Goal: Transaction & Acquisition: Book appointment/travel/reservation

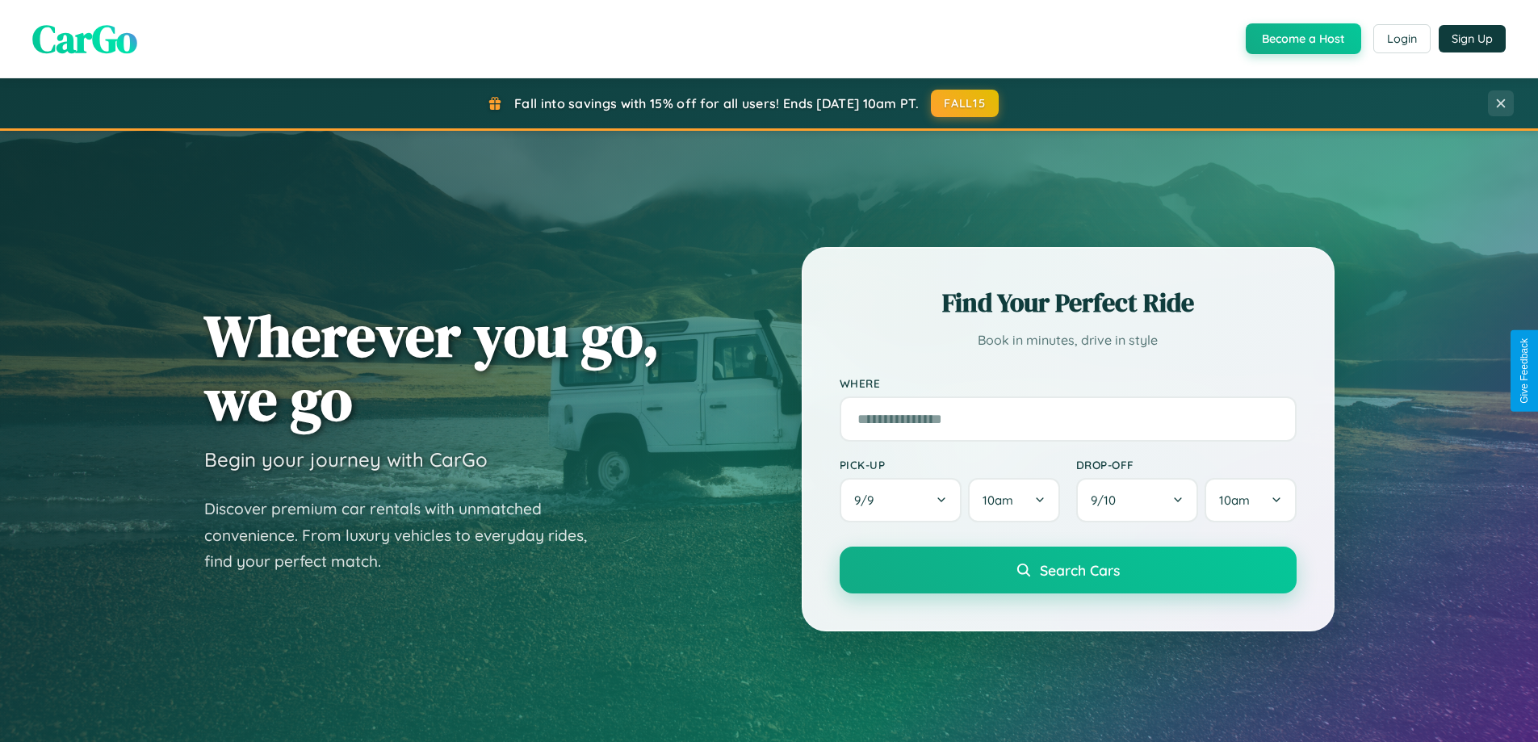
scroll to position [1111, 0]
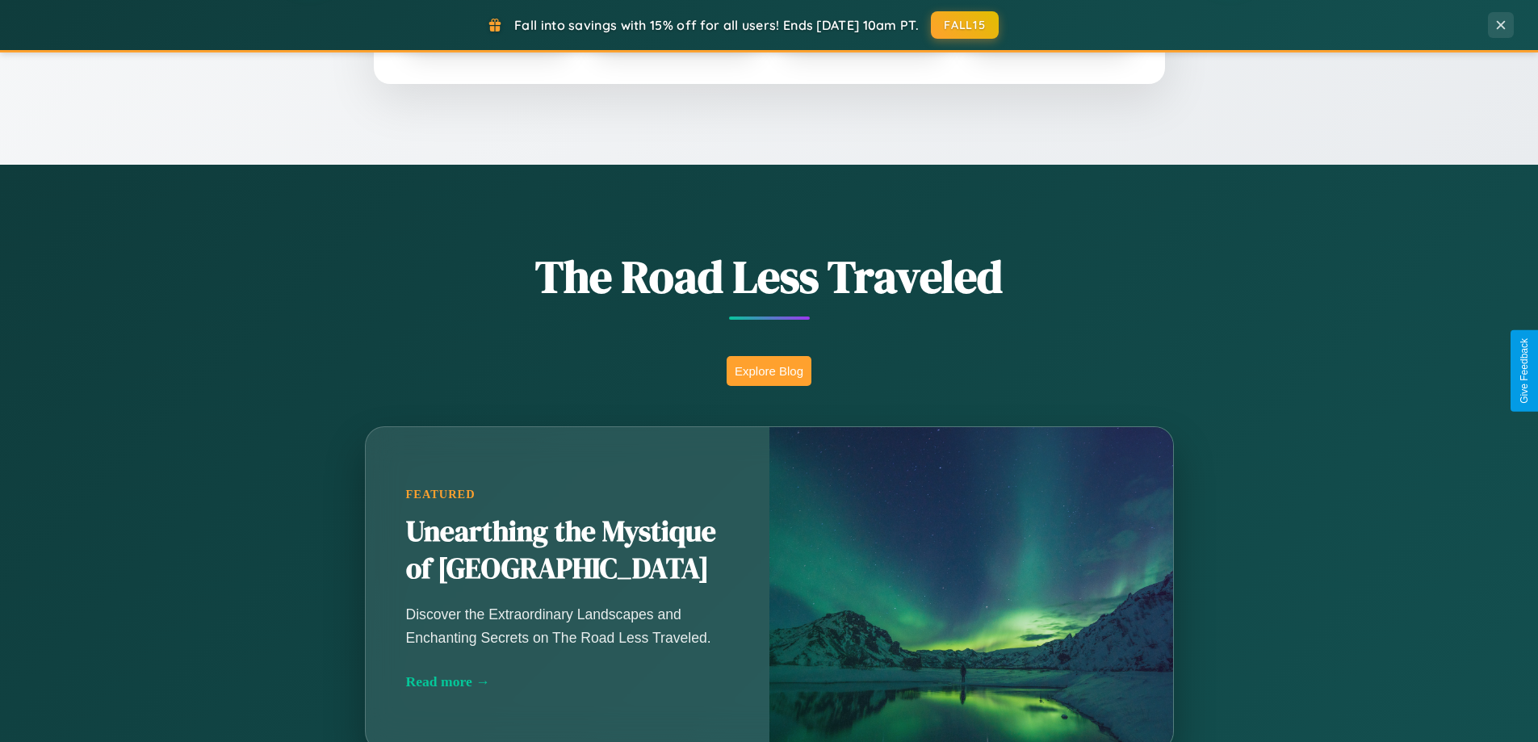
click at [769, 371] on button "Explore Blog" at bounding box center [769, 371] width 85 height 30
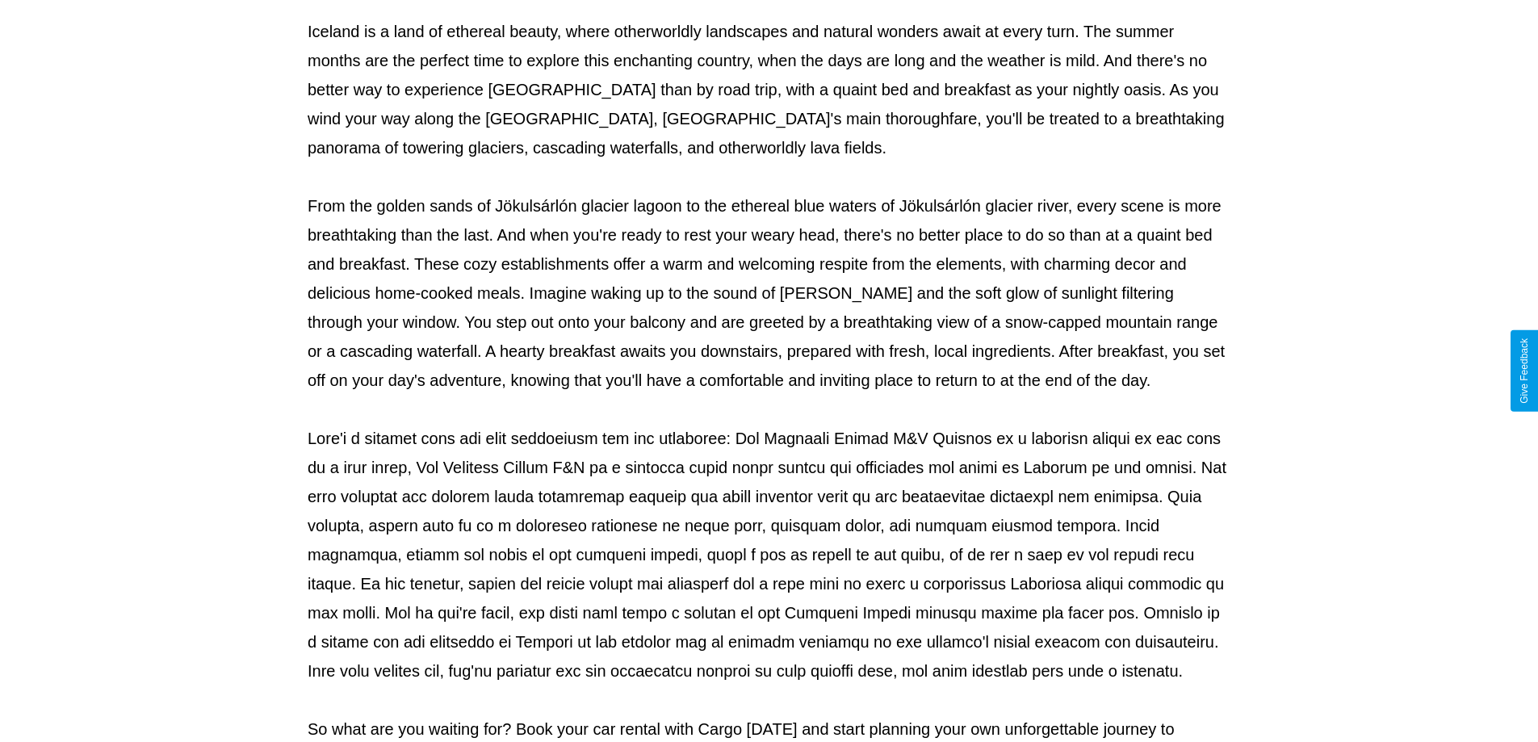
scroll to position [522, 0]
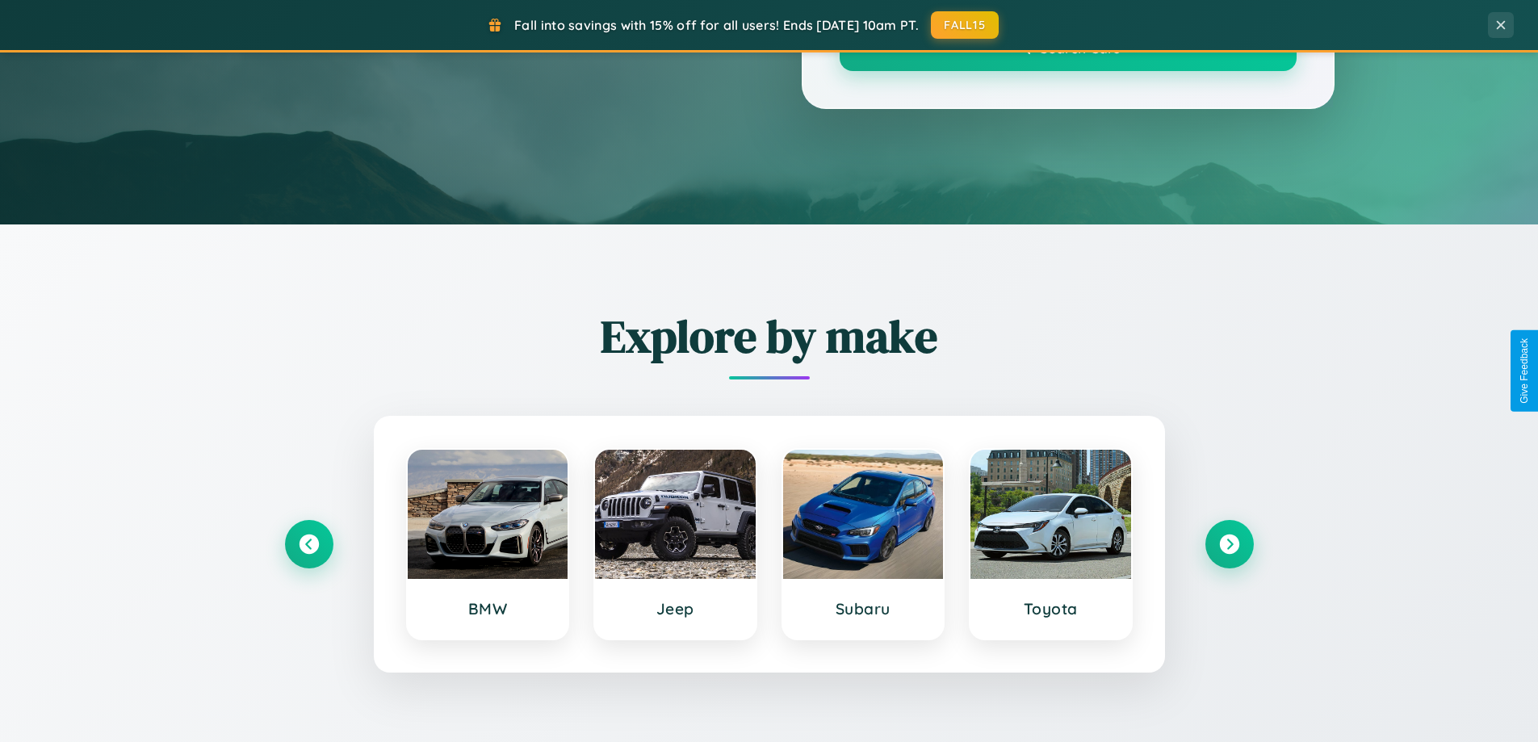
scroll to position [1111, 0]
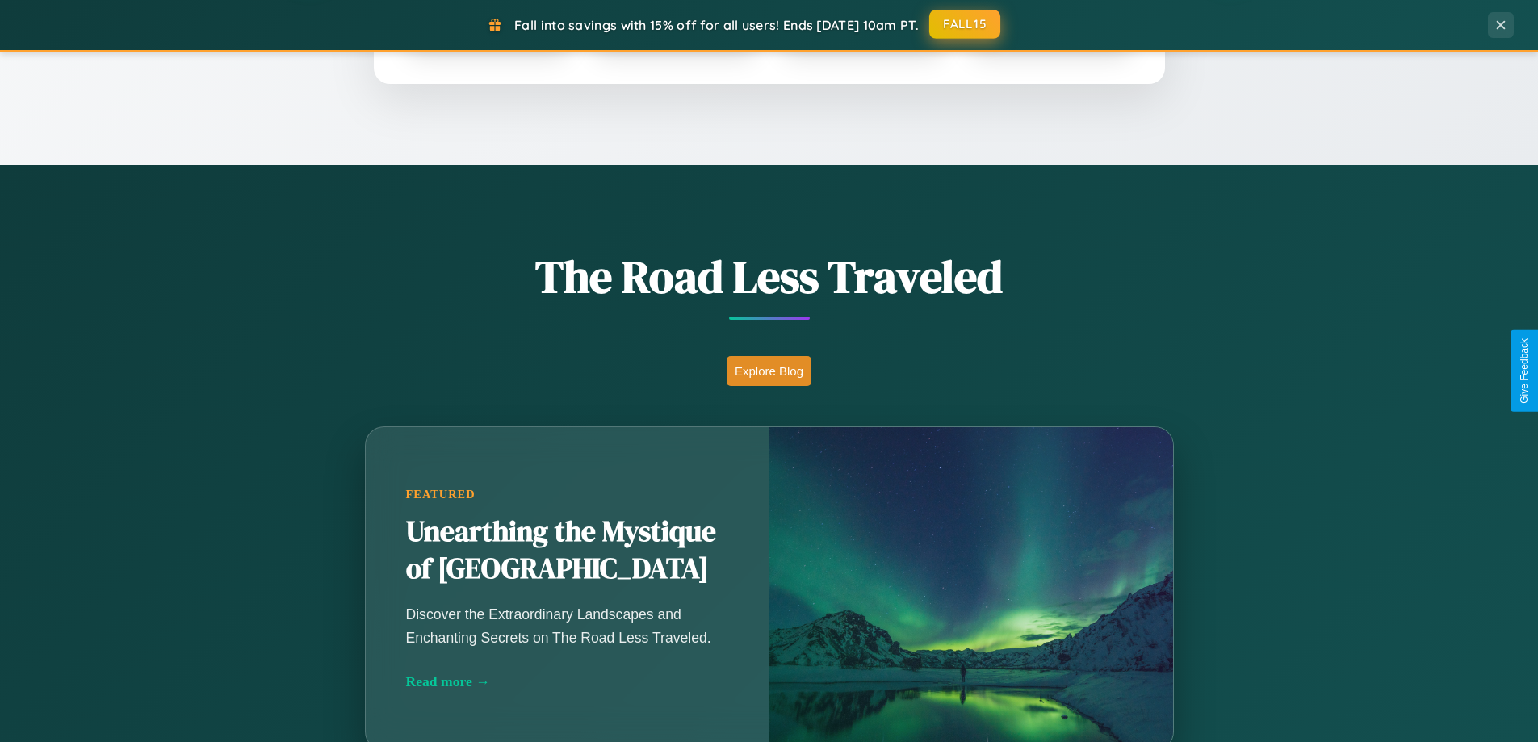
click at [966, 25] on button "FALL15" at bounding box center [964, 24] width 71 height 29
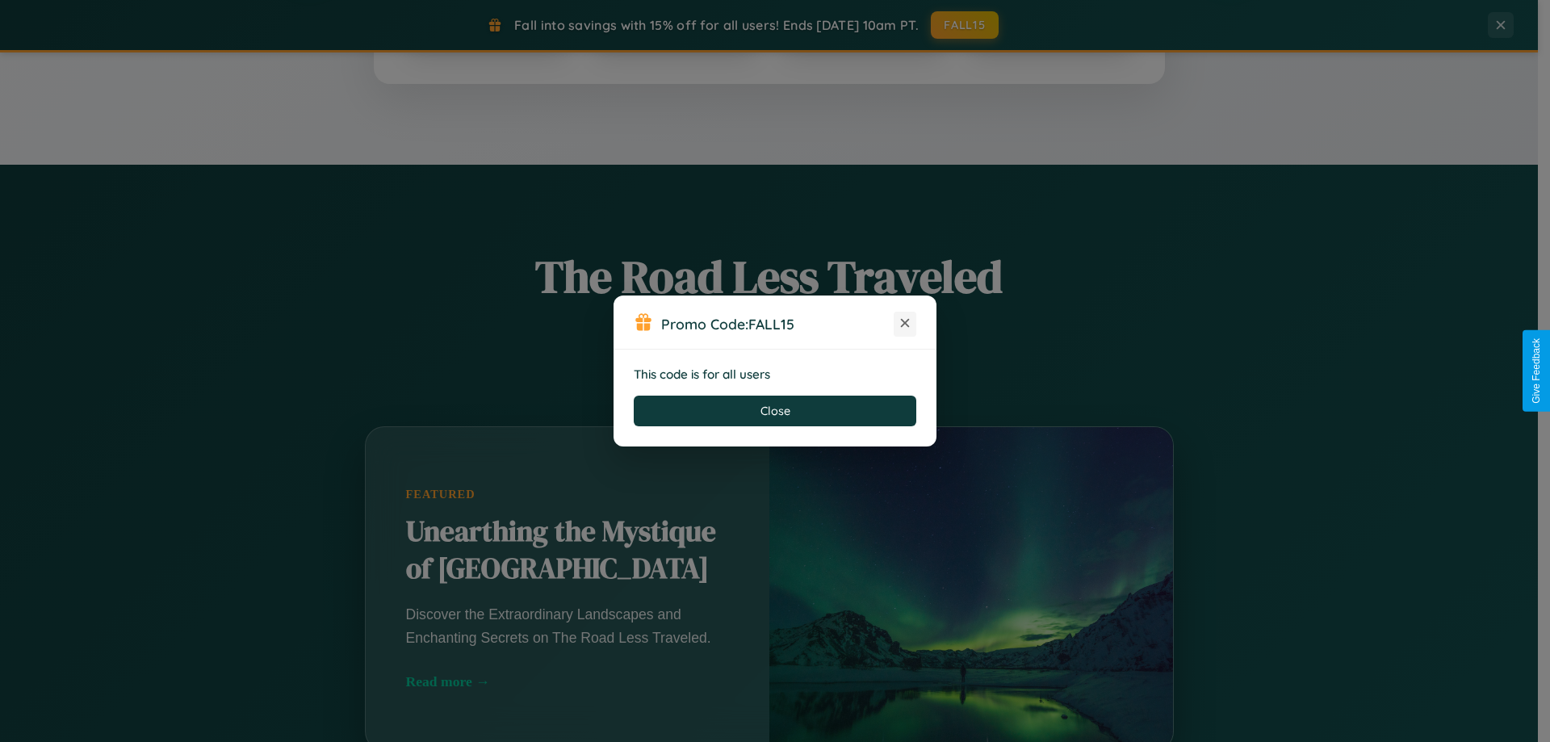
click at [905, 324] on icon at bounding box center [905, 323] width 16 height 16
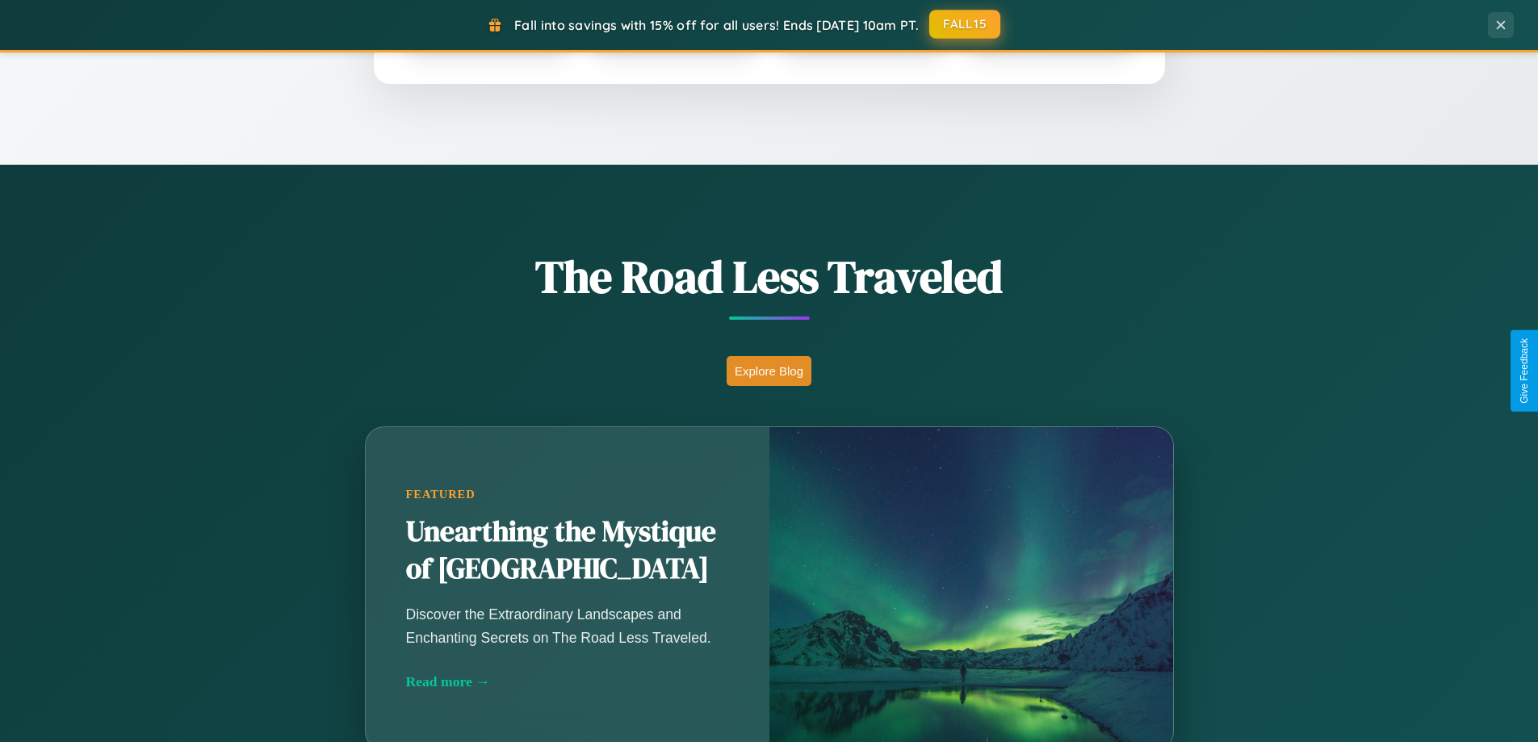
click at [966, 24] on button "FALL15" at bounding box center [964, 24] width 71 height 29
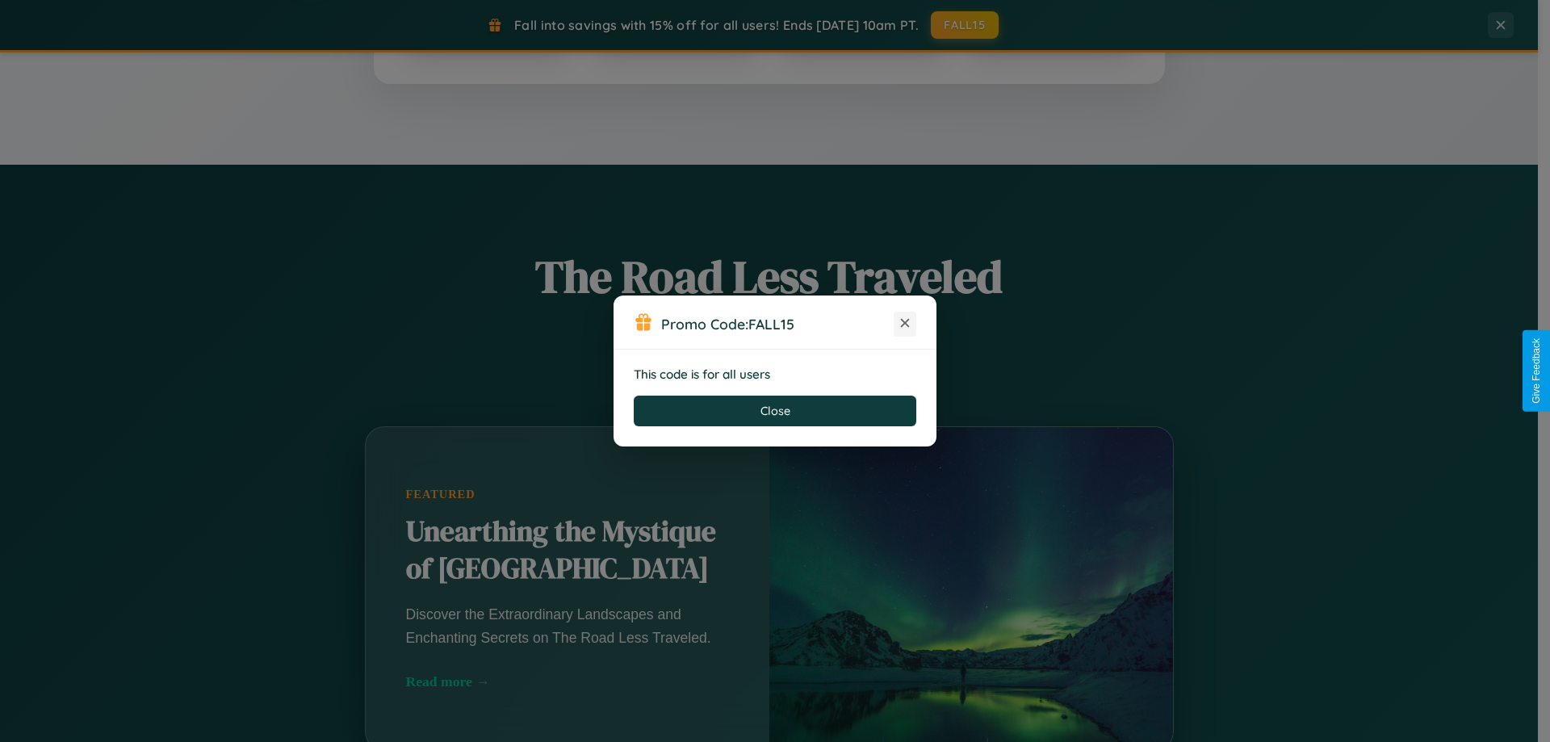
click at [905, 324] on icon at bounding box center [905, 323] width 16 height 16
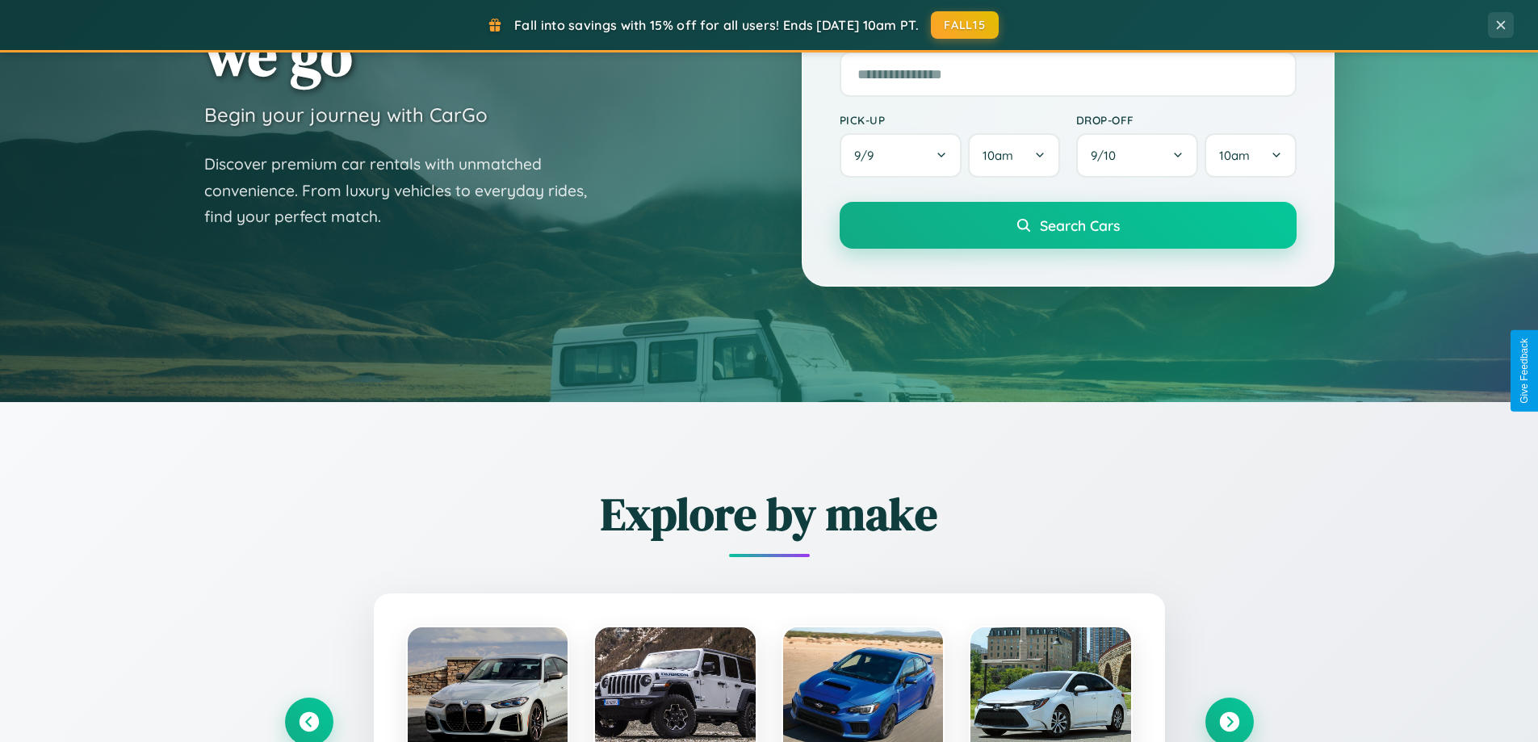
scroll to position [48, 0]
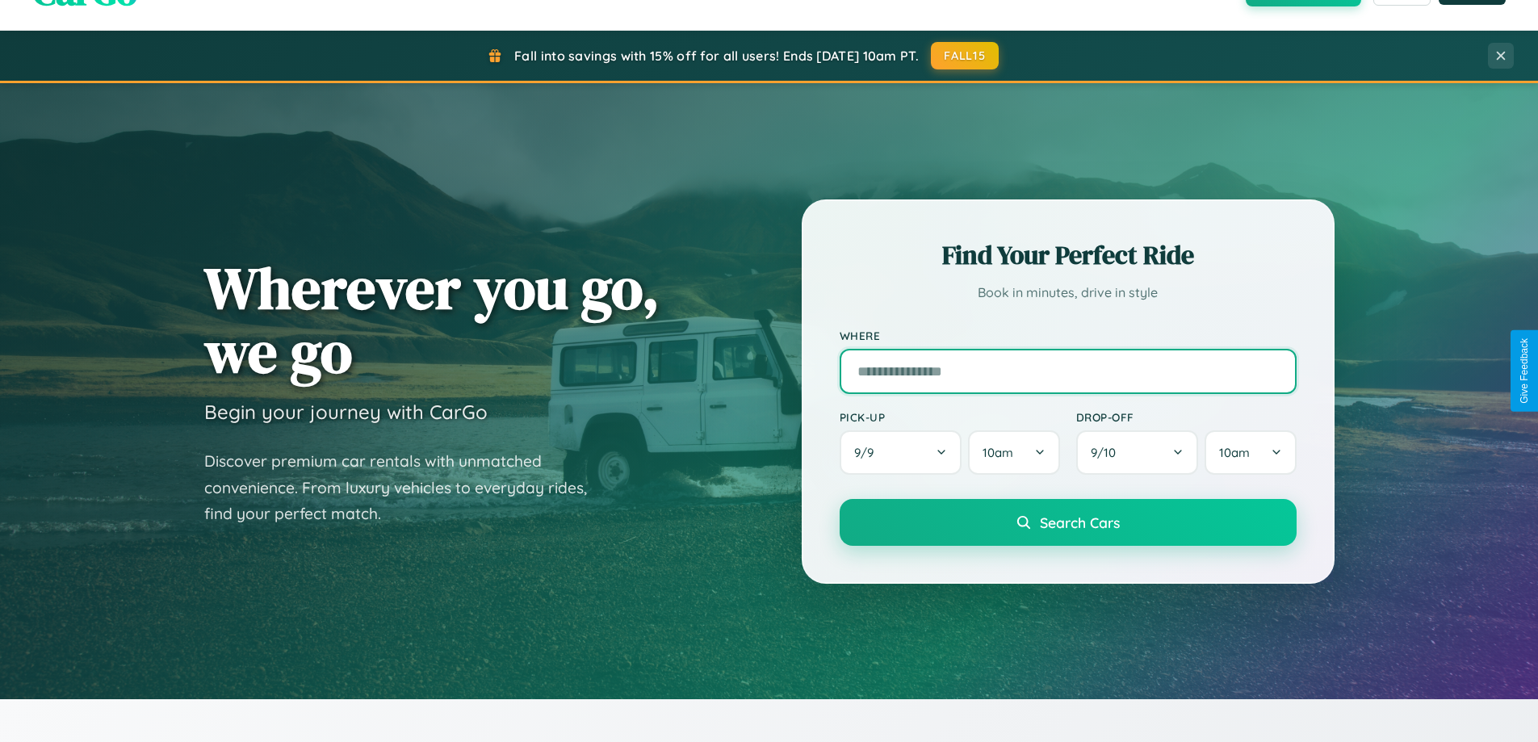
click at [1067, 371] on input "text" at bounding box center [1068, 371] width 457 height 45
type input "******"
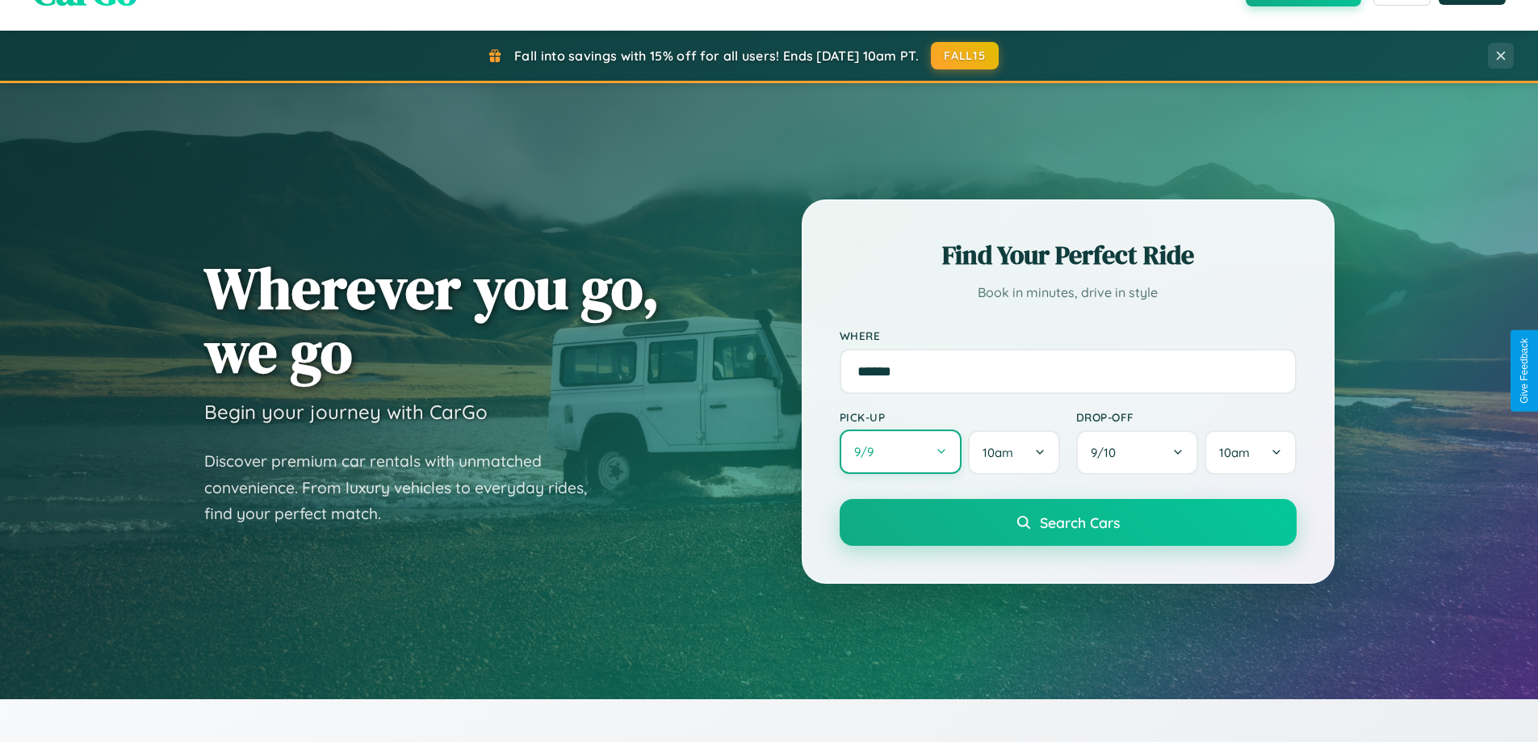
click at [900, 452] on button "9 / 9" at bounding box center [901, 452] width 123 height 44
select select "*"
select select "****"
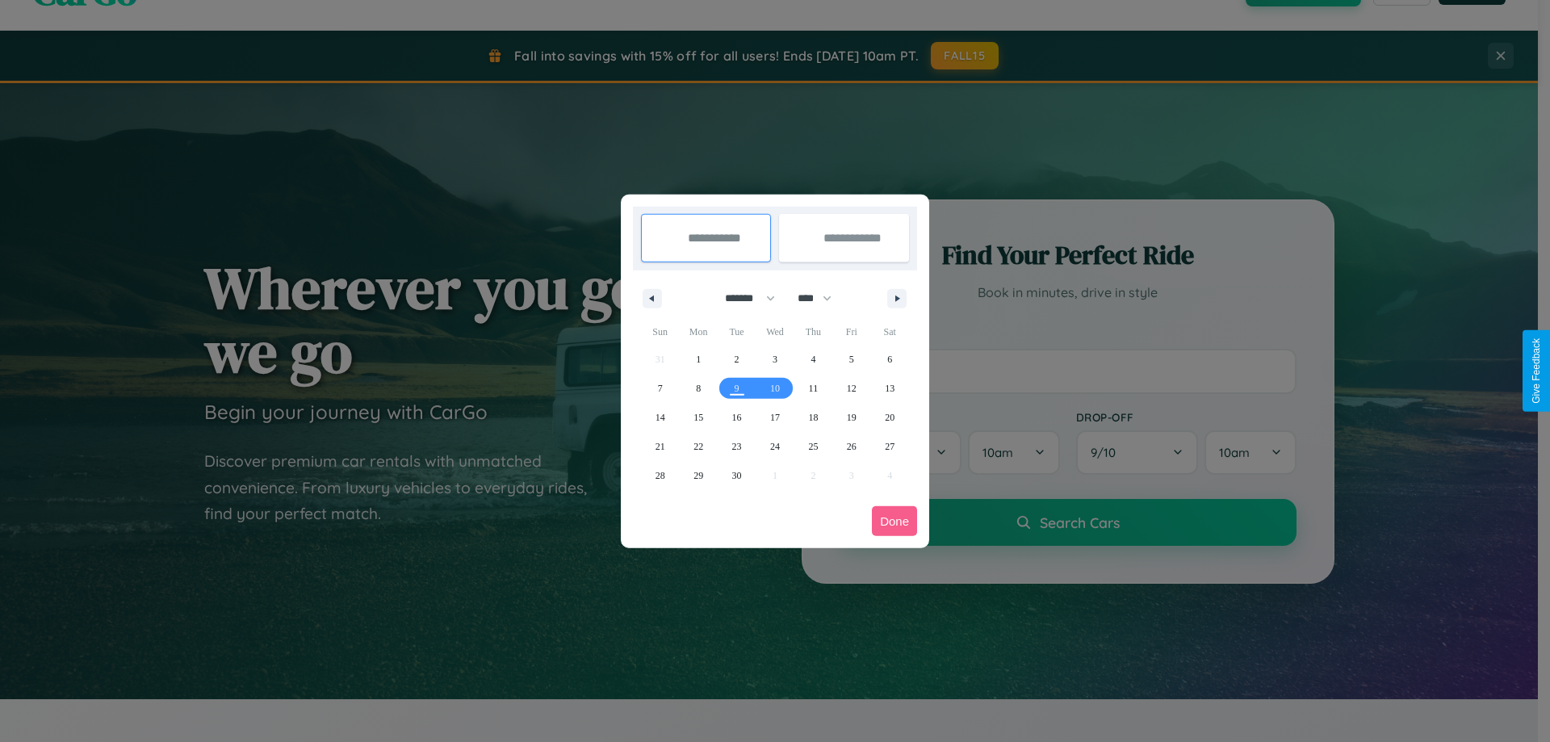
drag, startPoint x: 743, startPoint y: 298, endPoint x: 775, endPoint y: 324, distance: 41.4
click at [743, 298] on select "******* ******** ***** ***** *** **** **** ****** ********* ******* ******** **…" at bounding box center [747, 298] width 69 height 27
click at [774, 417] on span "17" at bounding box center [775, 417] width 10 height 29
type input "**********"
click at [813, 446] on span "25" at bounding box center [813, 446] width 10 height 29
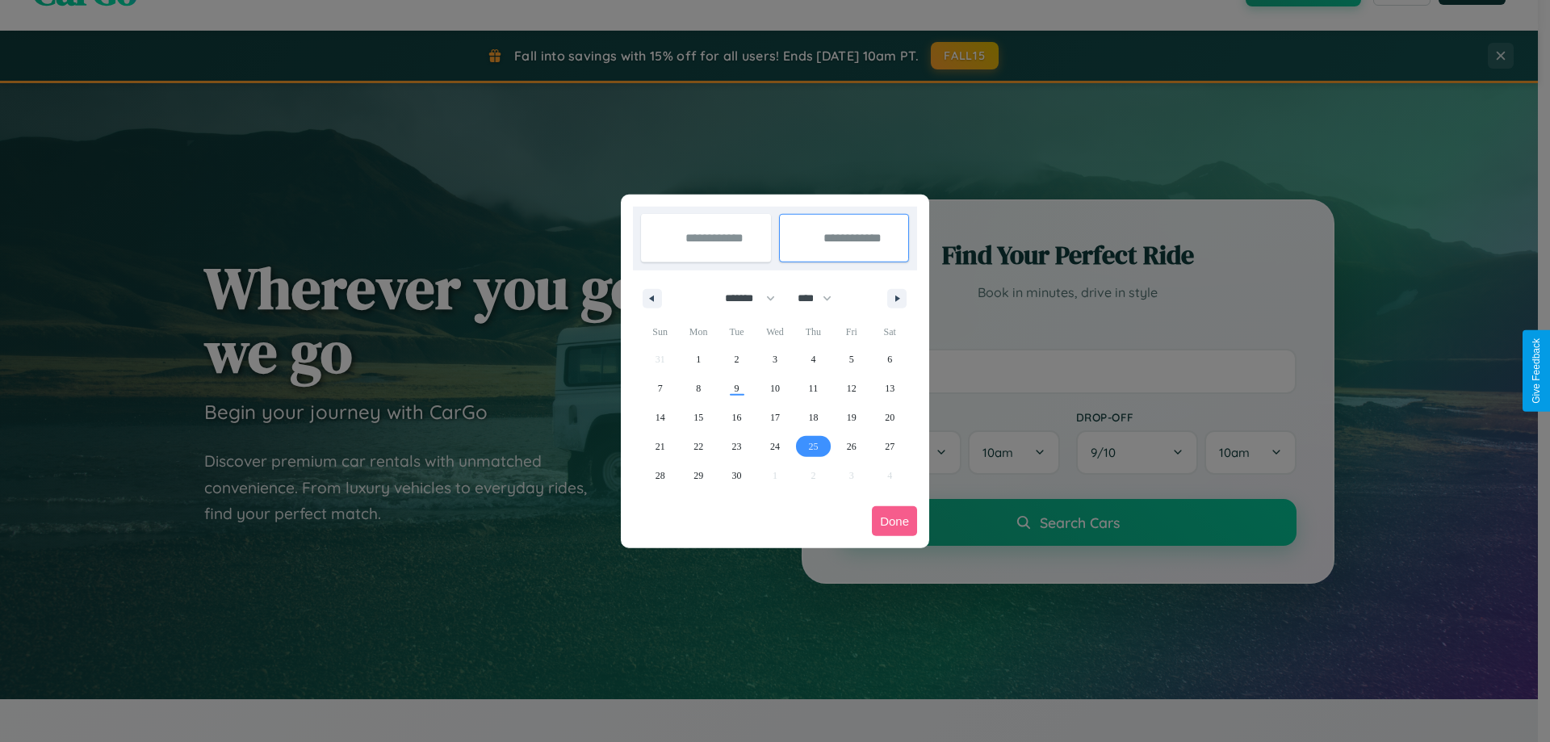
type input "**********"
click at [895, 521] on button "Done" at bounding box center [894, 521] width 45 height 30
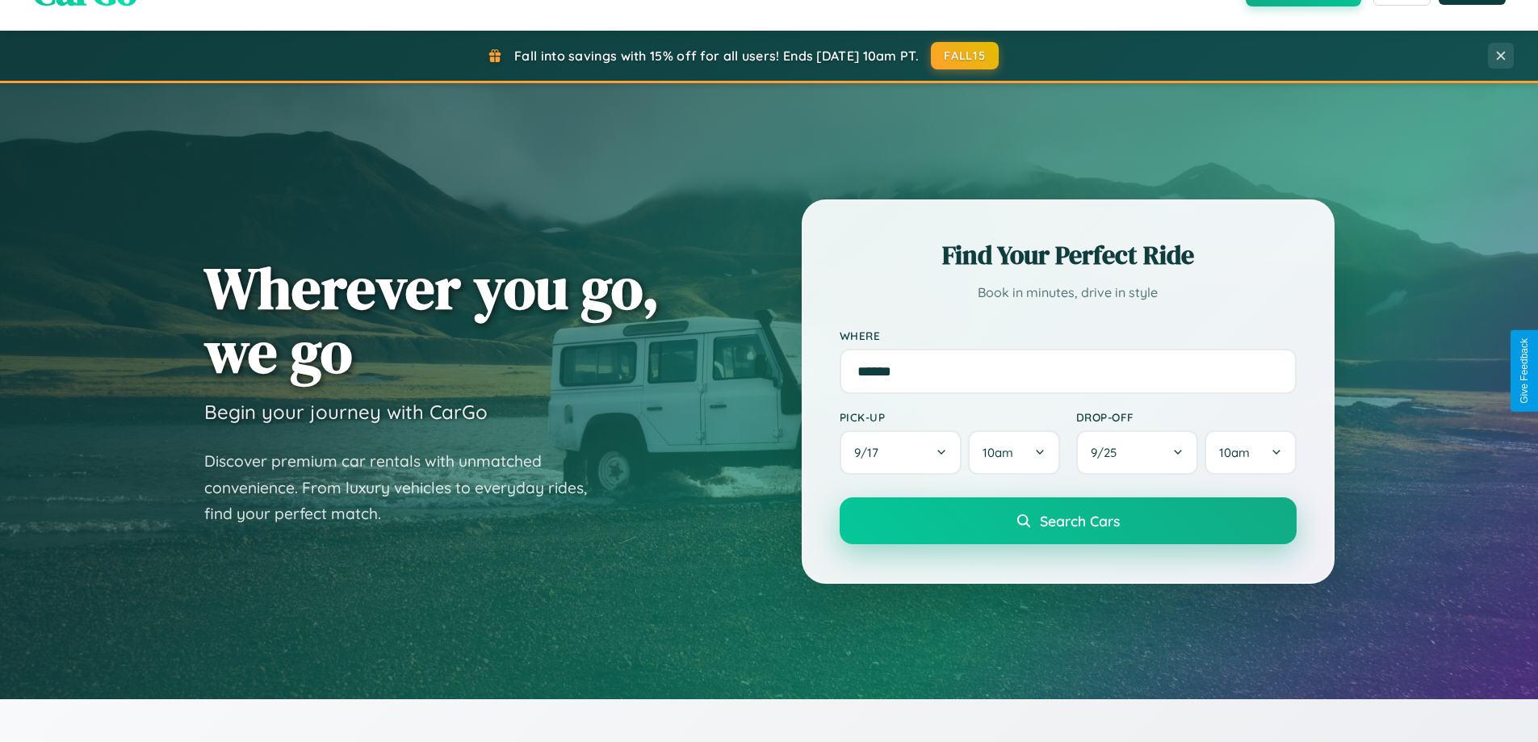
click at [1067, 521] on span "Search Cars" at bounding box center [1080, 521] width 80 height 18
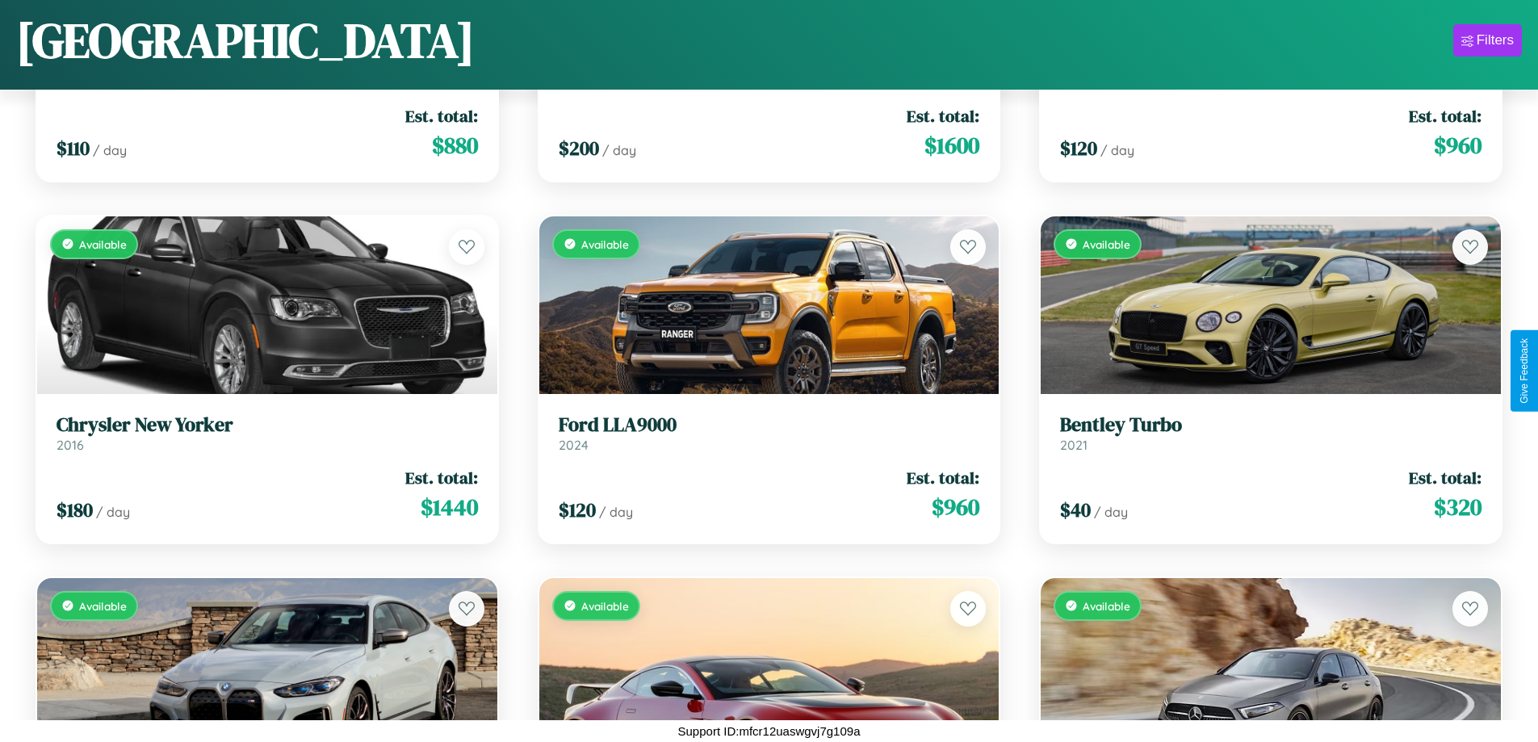
scroll to position [3120, 0]
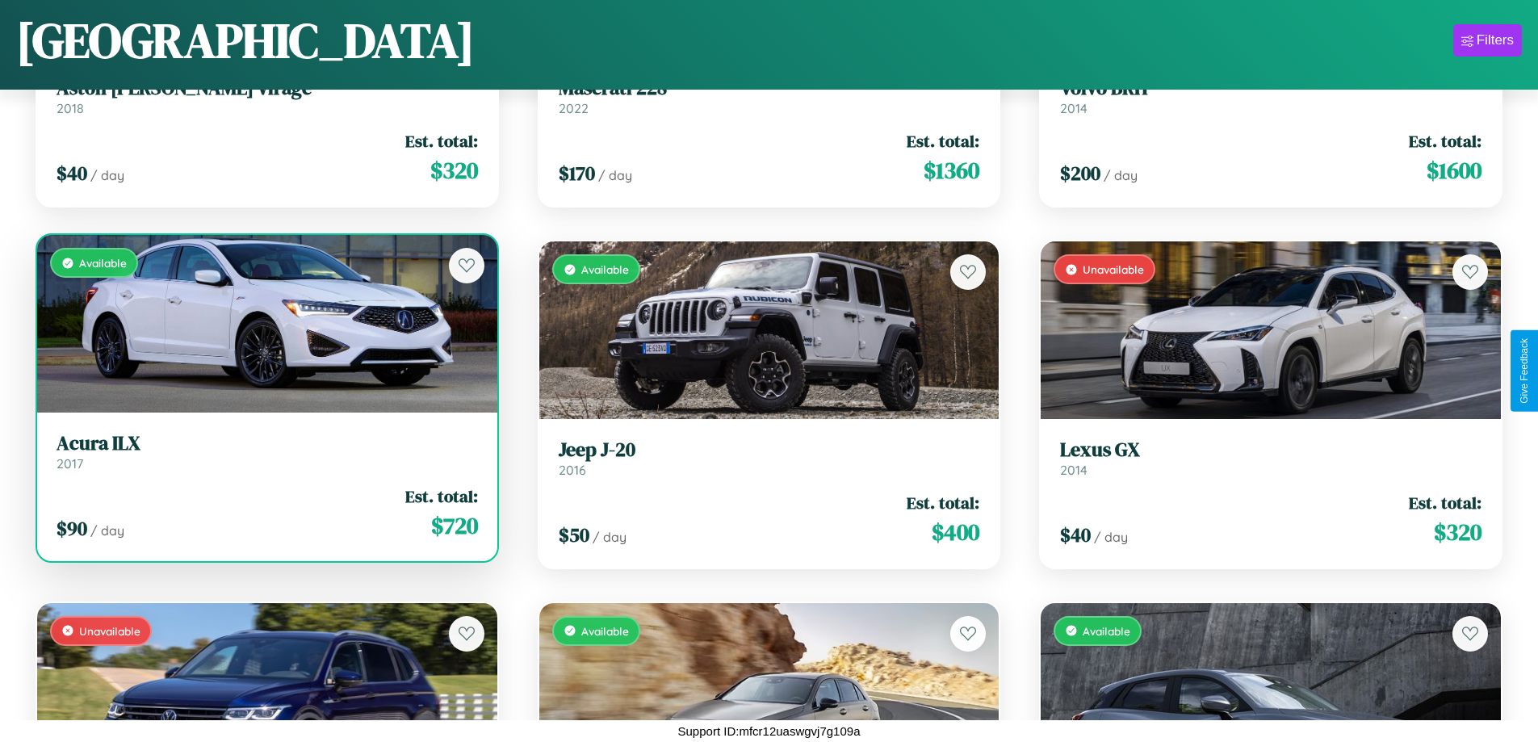
click at [265, 456] on link "Acura ILX 2017" at bounding box center [267, 452] width 421 height 40
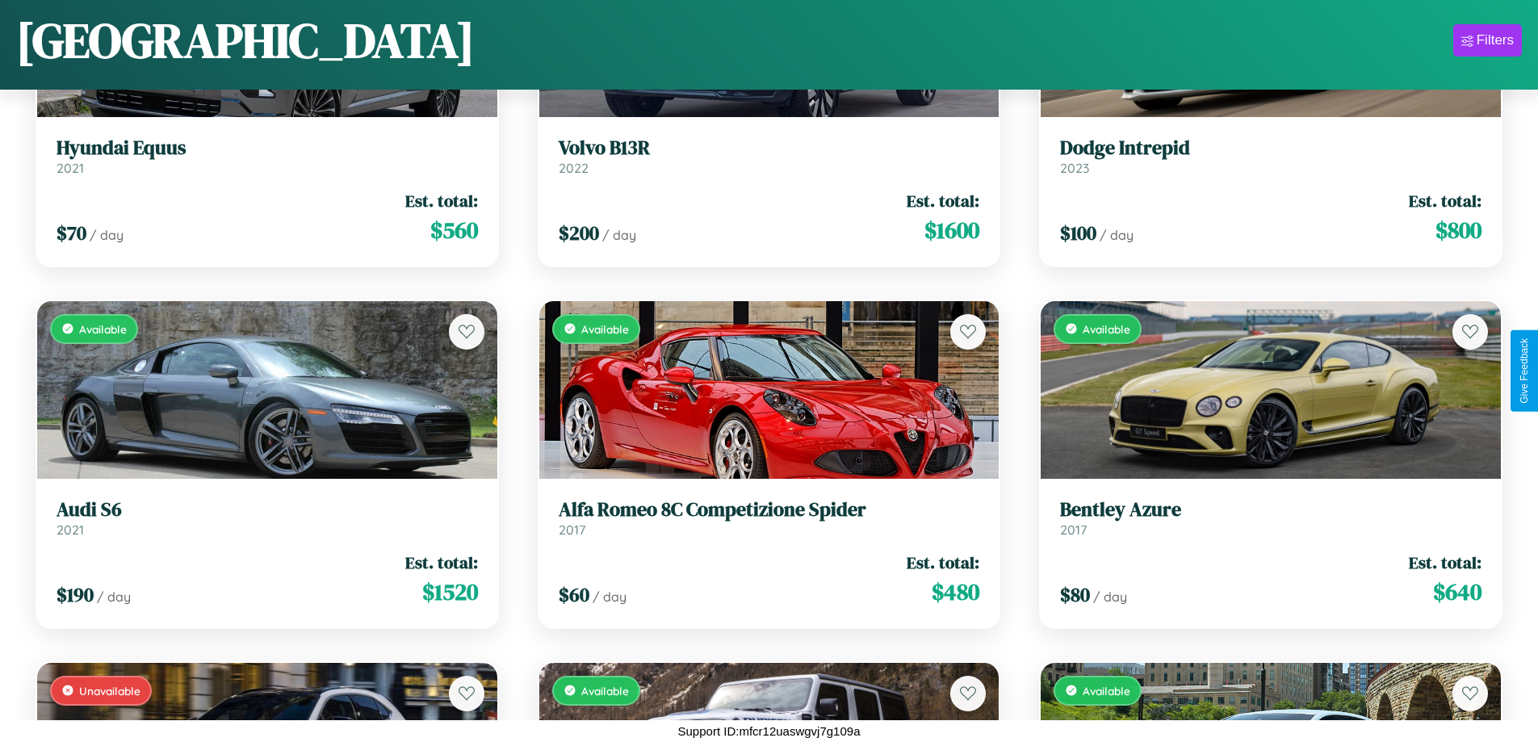
scroll to position [7096, 0]
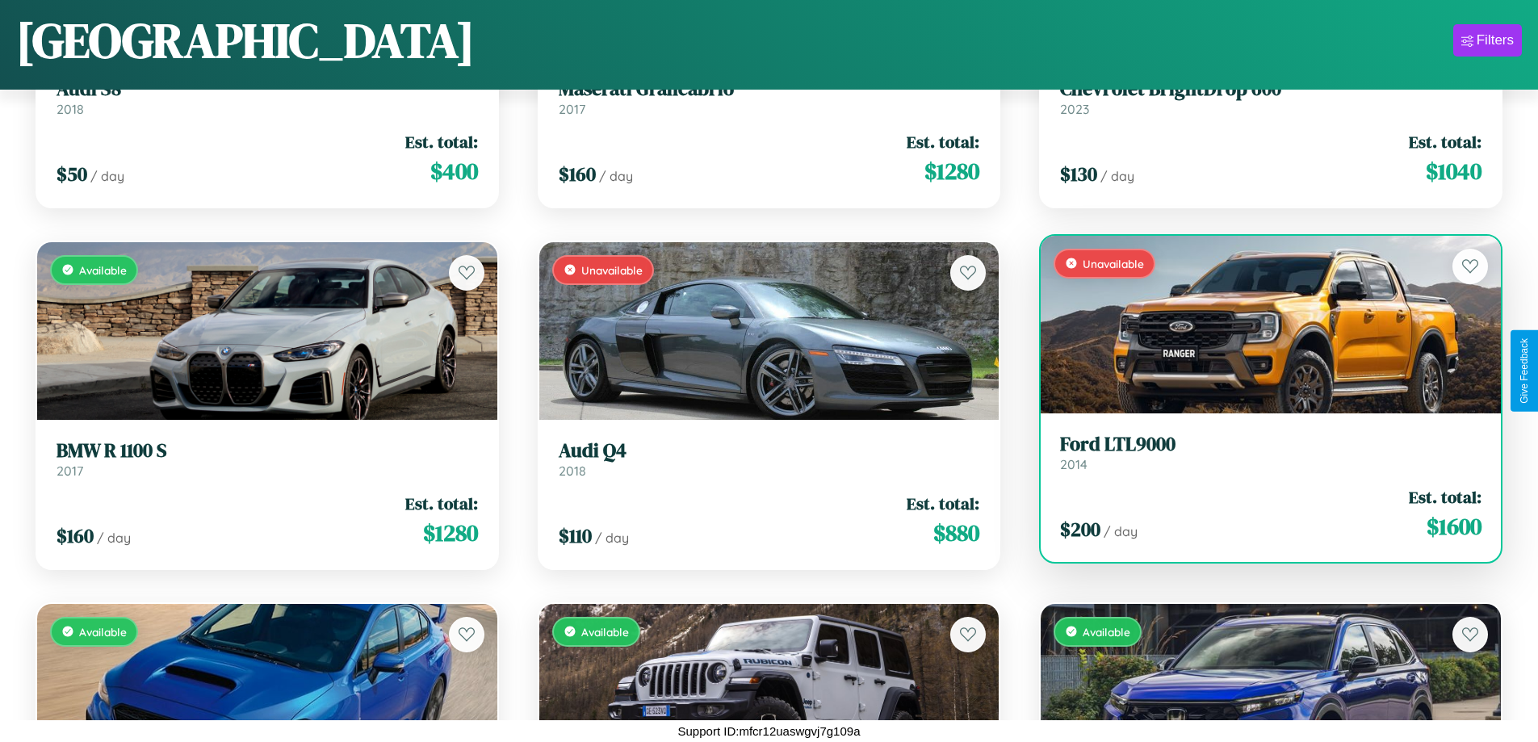
click at [1260, 455] on link "Ford LTL9000 2014" at bounding box center [1270, 453] width 421 height 40
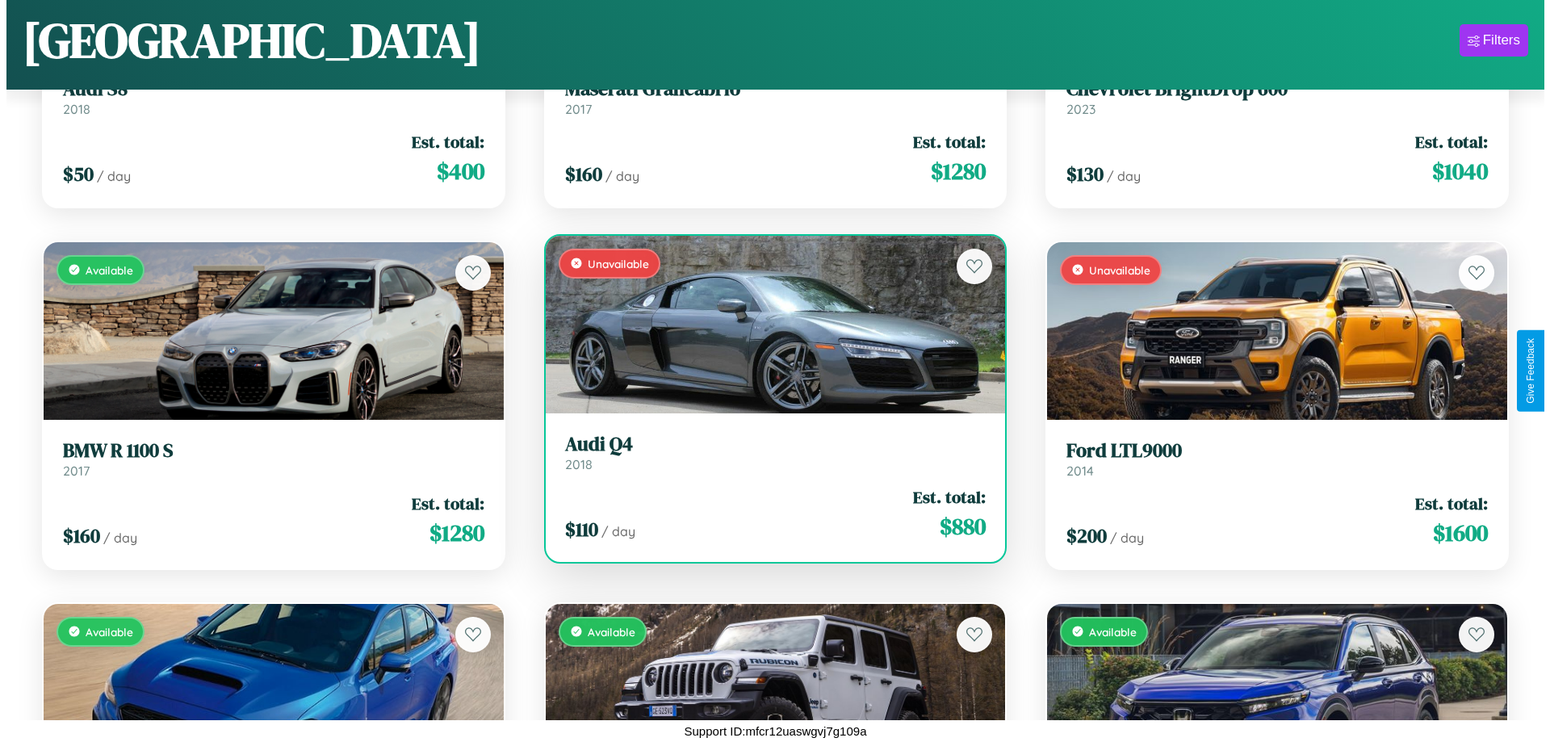
scroll to position [0, 0]
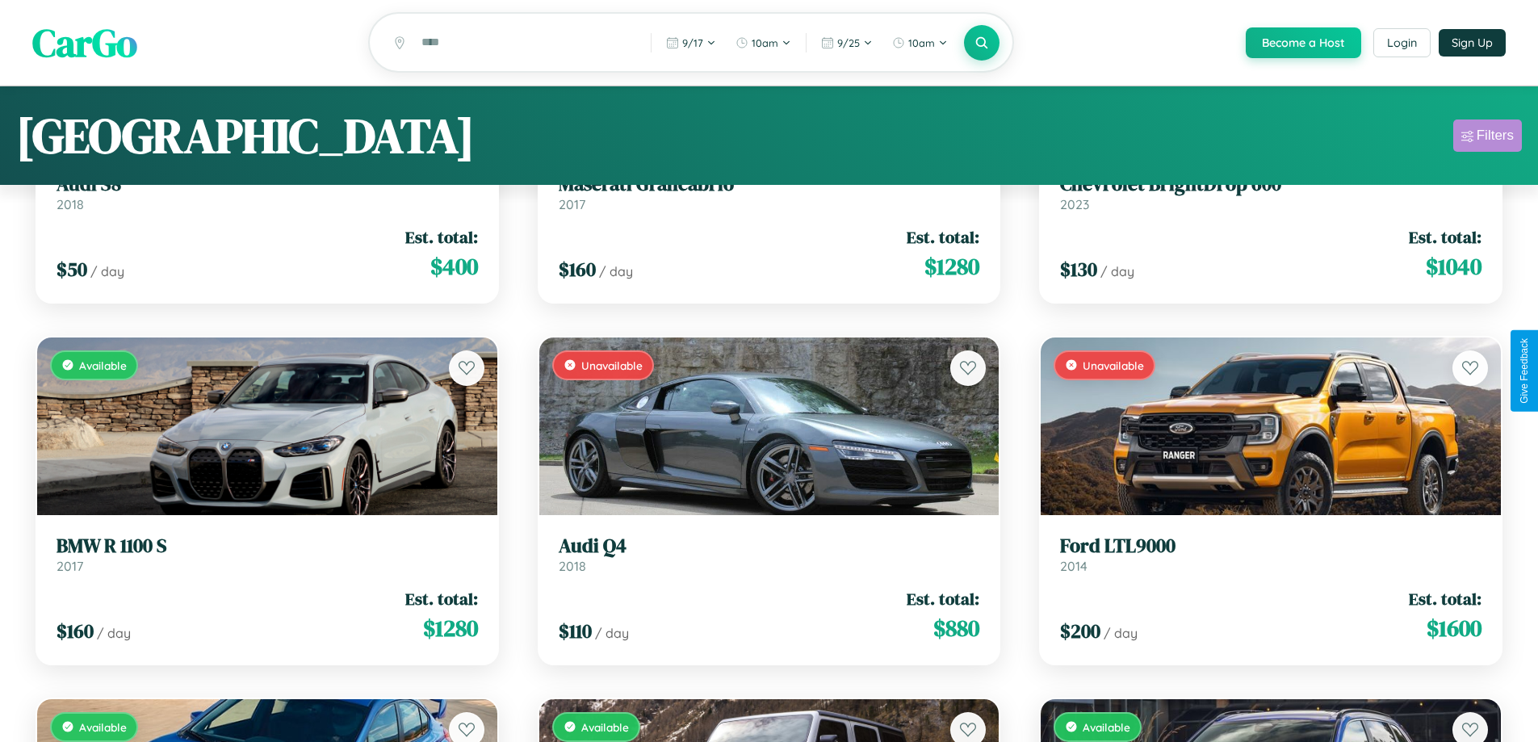
click at [1487, 138] on div "Filters" at bounding box center [1495, 136] width 37 height 16
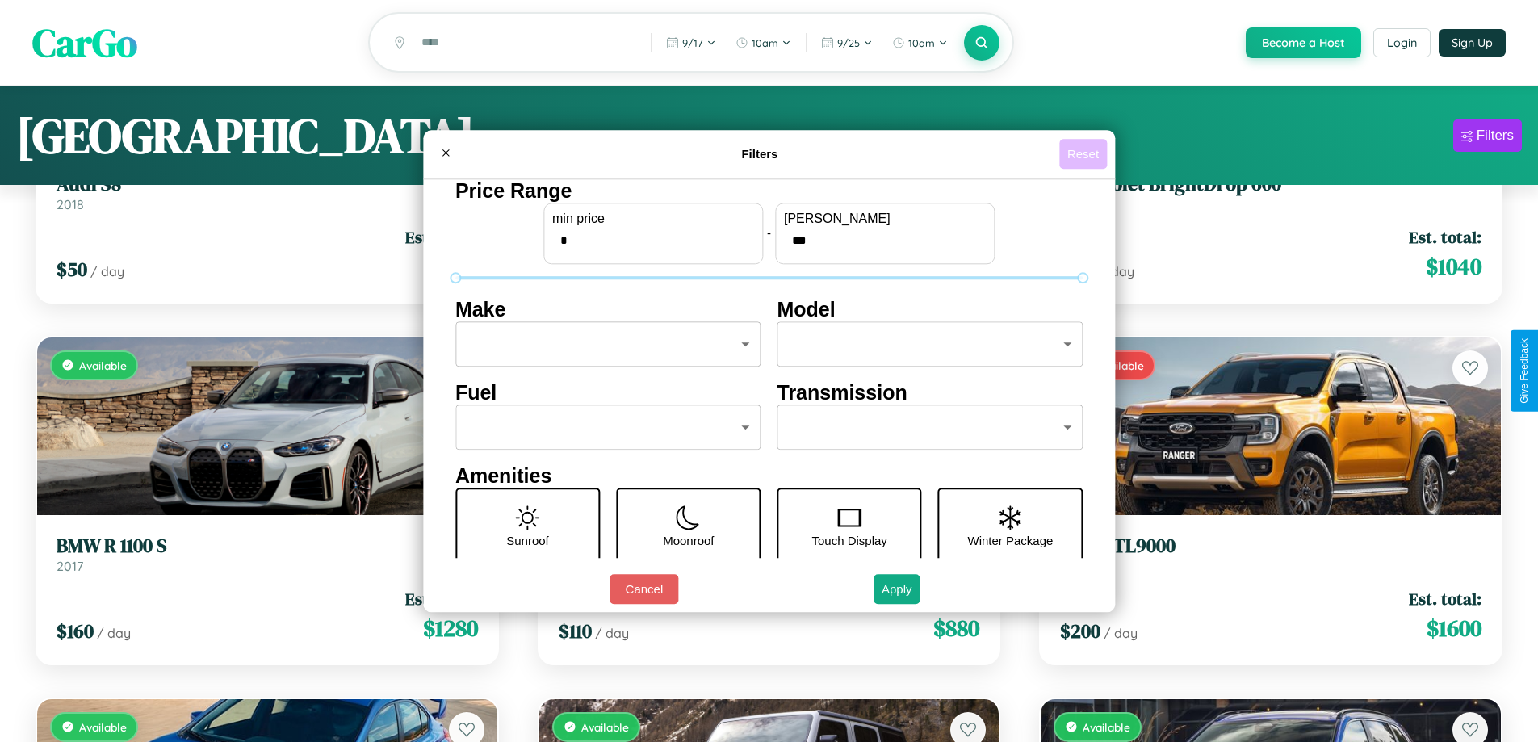
click at [1085, 153] on button "Reset" at bounding box center [1083, 154] width 48 height 30
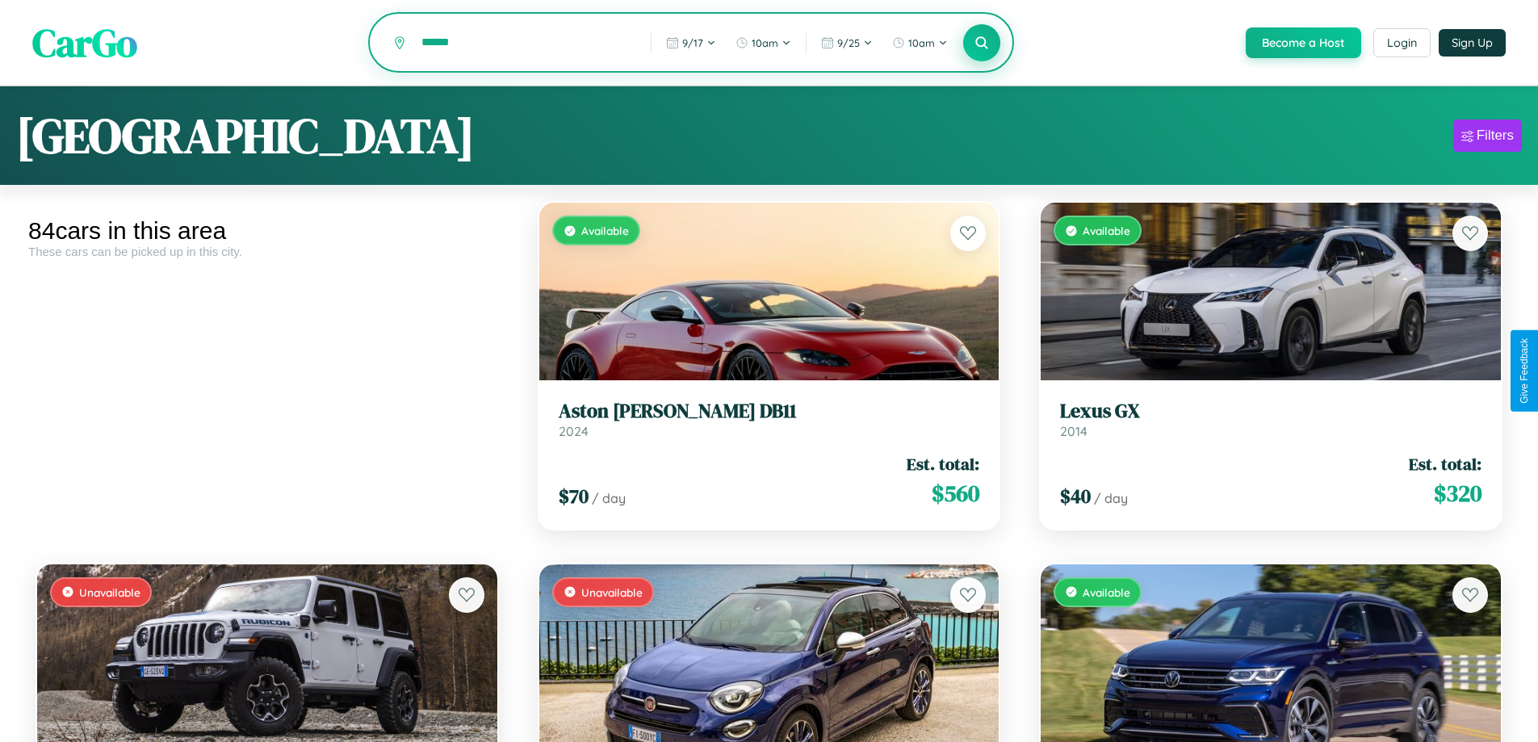
type input "******"
click at [981, 43] on icon at bounding box center [982, 42] width 15 height 15
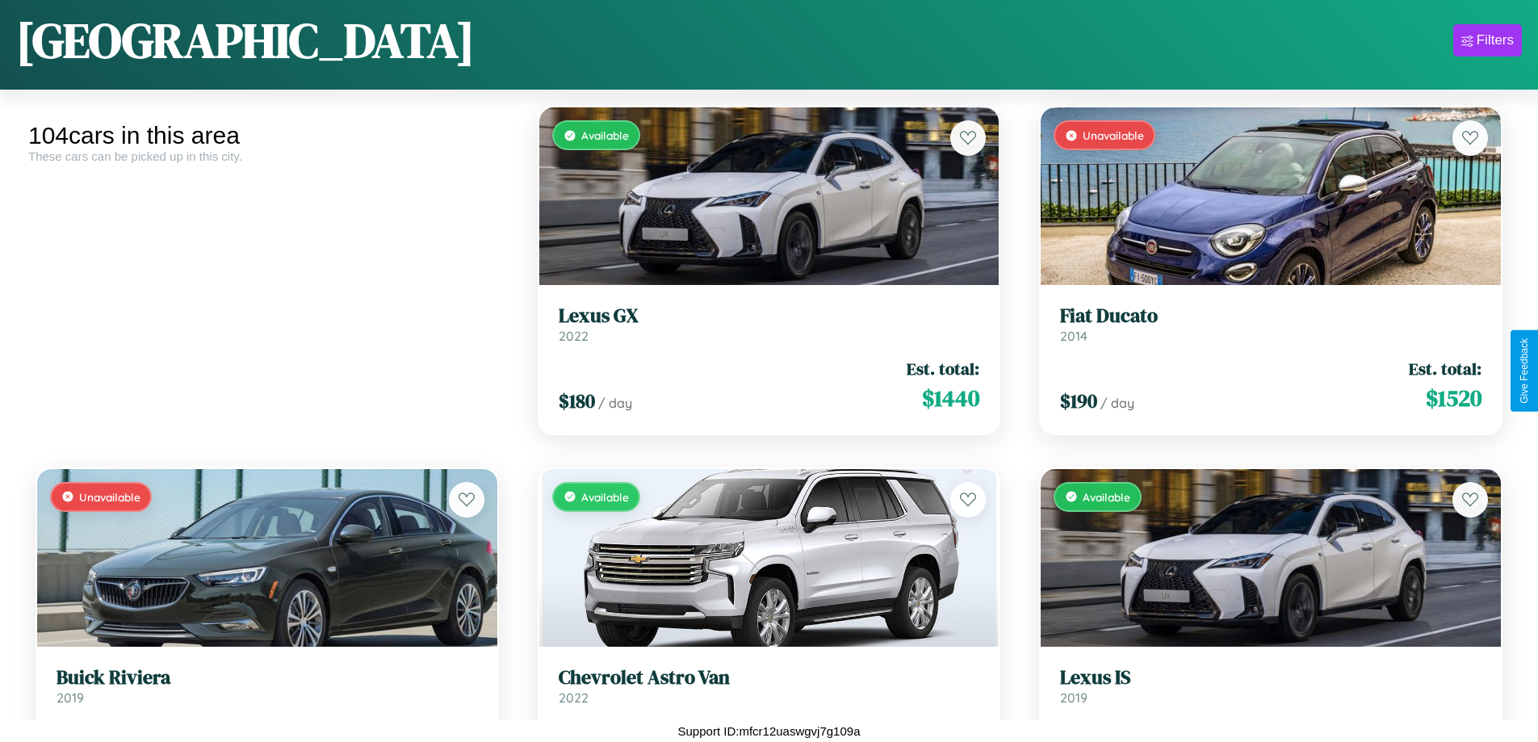
scroll to position [2774, 0]
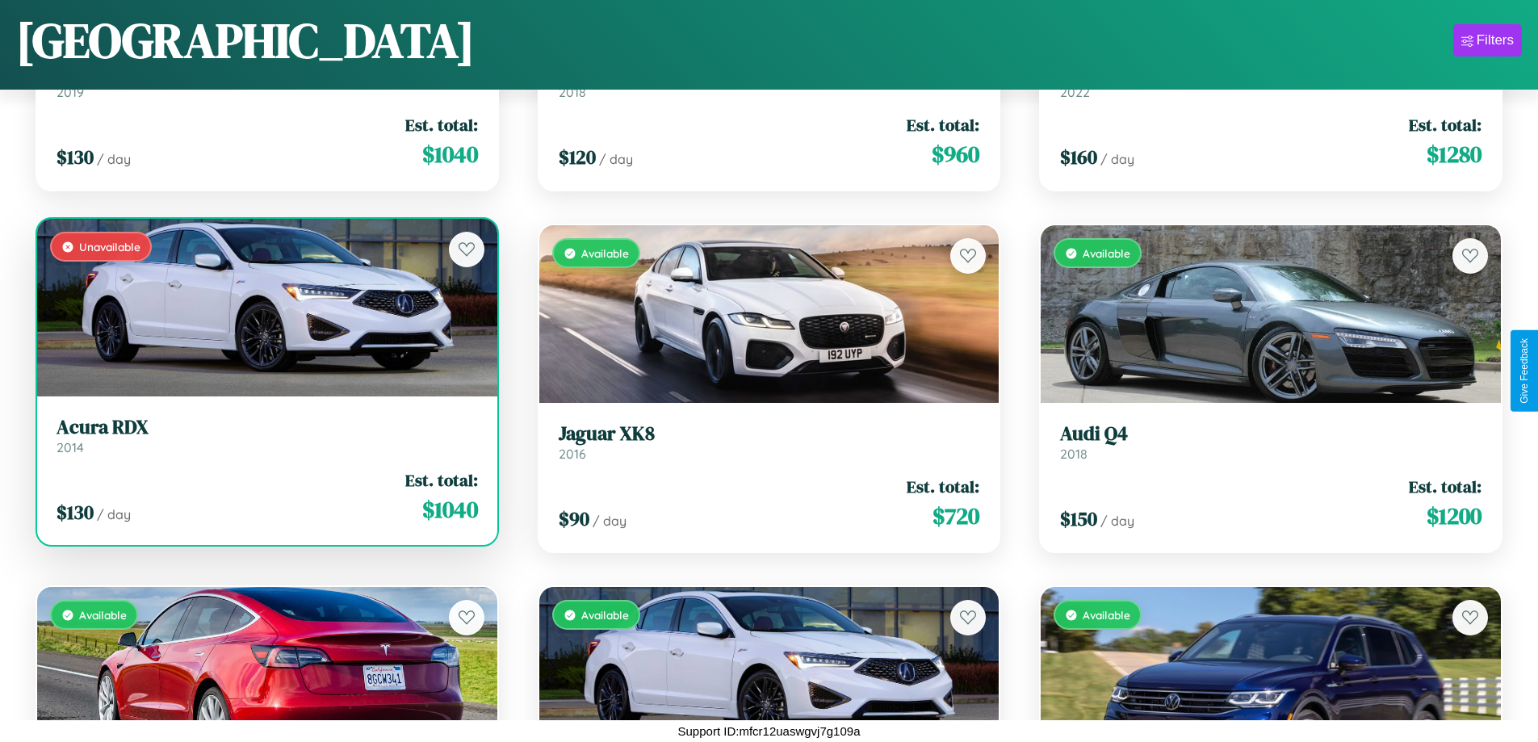
click at [265, 435] on h3 "Acura RDX" at bounding box center [267, 427] width 421 height 23
